Goal: Task Accomplishment & Management: Manage account settings

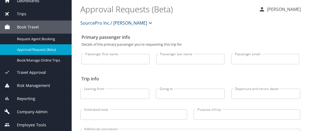
click at [42, 109] on span "Company Admin" at bounding box center [28, 112] width 37 height 6
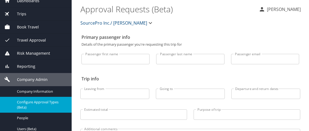
scroll to position [55, 0]
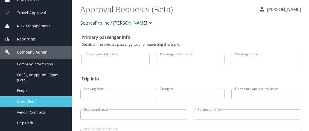
click at [37, 102] on span "Users (Beta)" at bounding box center [41, 101] width 48 height 5
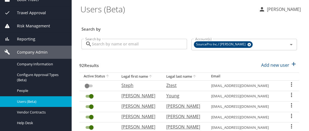
click at [119, 44] on input "Search by" at bounding box center [139, 44] width 95 height 10
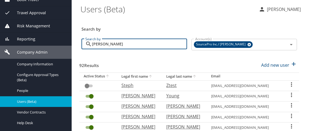
type input "[PERSON_NAME]"
checkbox input "true"
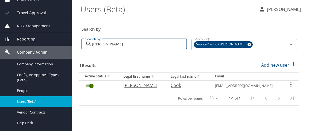
type input "[PERSON_NAME]"
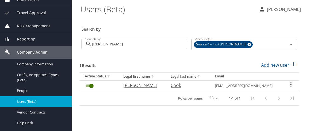
click at [290, 84] on icon "User Search Table" at bounding box center [290, 84] width 1 height 4
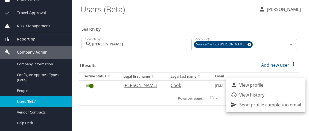
click at [160, 106] on div at bounding box center [154, 65] width 309 height 131
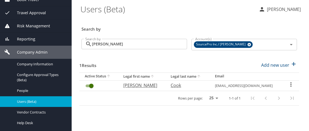
click at [290, 83] on icon "User Search Table" at bounding box center [290, 84] width 7 height 7
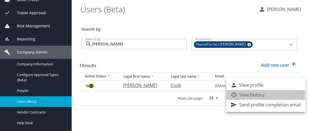
click at [258, 95] on p "View history" at bounding box center [251, 94] width 25 height 7
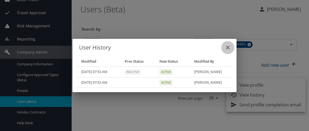
click at [227, 49] on icon "close" at bounding box center [227, 47] width 7 height 7
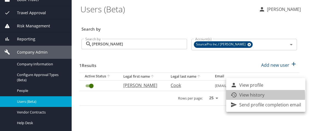
click at [251, 96] on p "View history" at bounding box center [251, 94] width 25 height 7
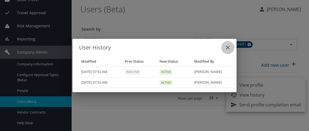
click at [226, 45] on icon "close" at bounding box center [227, 47] width 7 height 7
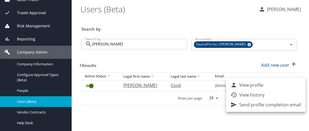
click at [134, 86] on div at bounding box center [154, 65] width 309 height 131
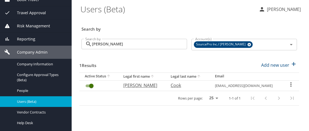
click at [134, 85] on p "[PERSON_NAME]" at bounding box center [141, 85] width 36 height 7
select select "US"
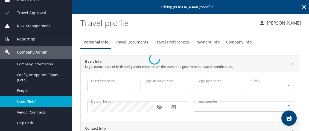
type input "[PERSON_NAME]"
type input "Cook"
type input "Jr"
type input "[DEMOGRAPHIC_DATA]"
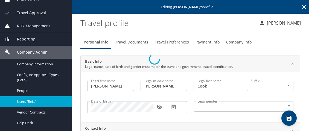
select select "US"
click at [200, 42] on span "Payment Info" at bounding box center [207, 42] width 24 height 7
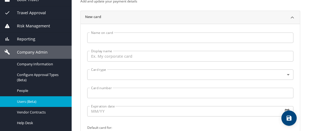
scroll to position [55, 0]
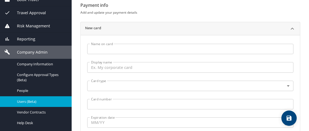
click at [165, 50] on input "Name on card" at bounding box center [190, 49] width 206 height 10
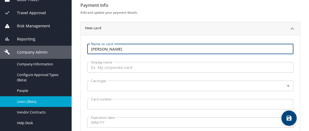
type input "[PERSON_NAME]"
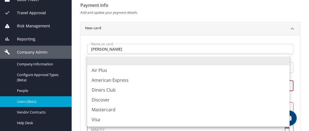
click at [166, 86] on body "Dashboards AirPortal 360™ Manager My Travel Dashboard Trips Airtinerary® Lookup…" at bounding box center [154, 65] width 309 height 131
click at [135, 78] on li "American Express" at bounding box center [188, 80] width 202 height 10
type input "AX"
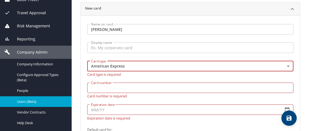
scroll to position [109, 0]
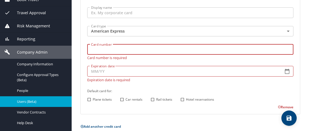
click at [139, 51] on input "Card number" at bounding box center [190, 49] width 206 height 10
type input "[CREDIT_CARD_NUMBER]"
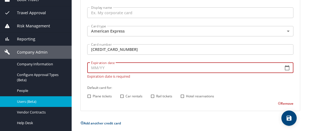
click at [138, 71] on input "Expiration date" at bounding box center [182, 68] width 191 height 10
type input "01/28"
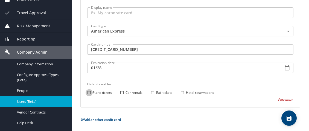
click at [89, 95] on input "Plane tickets" at bounding box center [88, 92] width 7 height 7
checkbox input "true"
click at [123, 92] on input "Car rentals" at bounding box center [121, 92] width 7 height 7
checkbox input "true"
drag, startPoint x: 182, startPoint y: 92, endPoint x: 195, endPoint y: 109, distance: 21.0
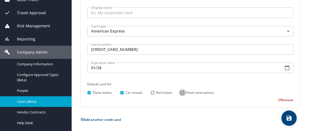
click at [182, 92] on input "Hotel reservations" at bounding box center [182, 92] width 7 height 7
checkbox input "true"
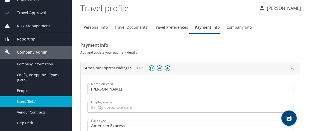
scroll to position [0, 0]
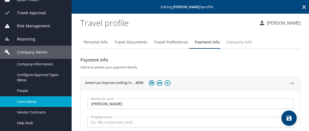
click at [240, 42] on span "Company Info" at bounding box center [238, 42] width 25 height 7
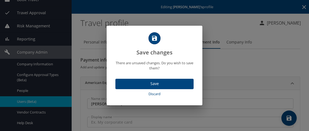
click at [154, 84] on span "Save" at bounding box center [154, 83] width 69 height 7
